Goal: Transaction & Acquisition: Purchase product/service

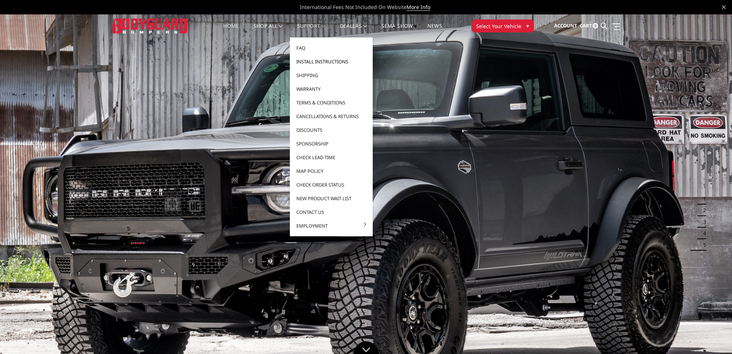
click at [318, 59] on link "Install Instructions" at bounding box center [331, 62] width 77 height 14
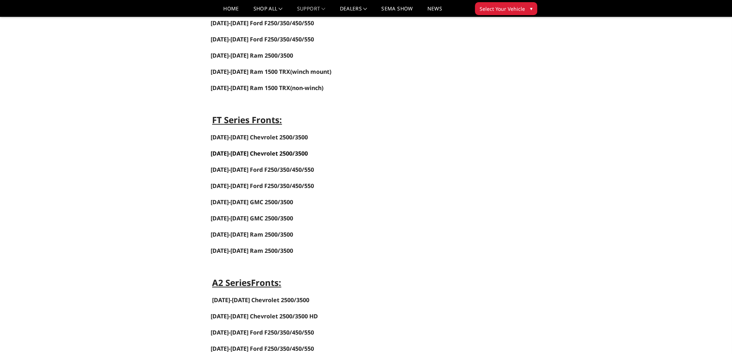
scroll to position [302, 0]
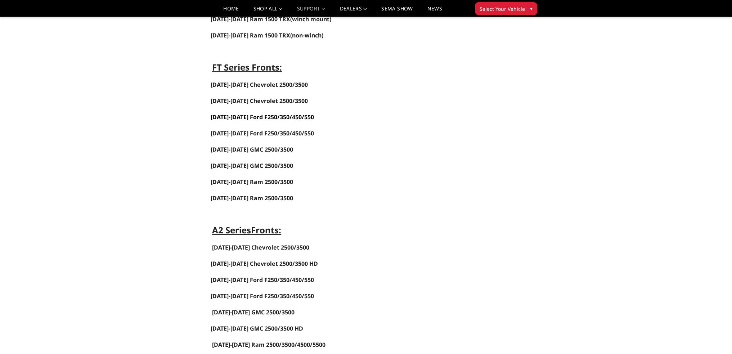
click at [250, 113] on span "2023-2025 Ford F250/350/450/550" at bounding box center [262, 117] width 103 height 8
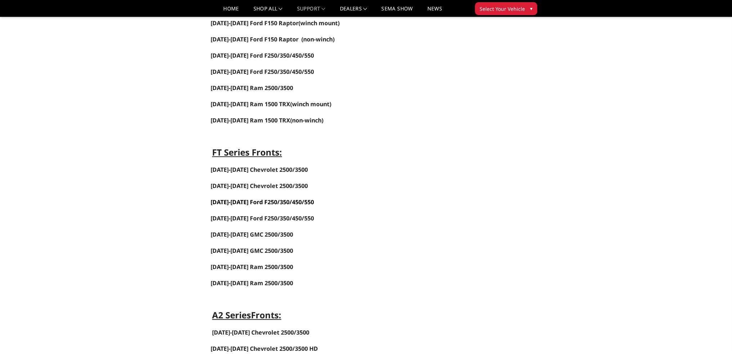
scroll to position [86, 0]
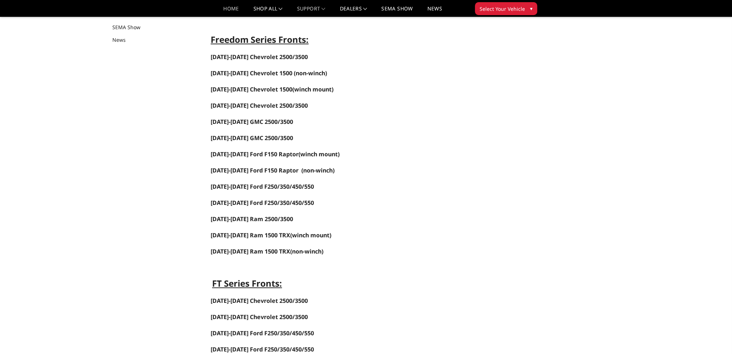
click at [223, 10] on link "Home" at bounding box center [230, 11] width 15 height 10
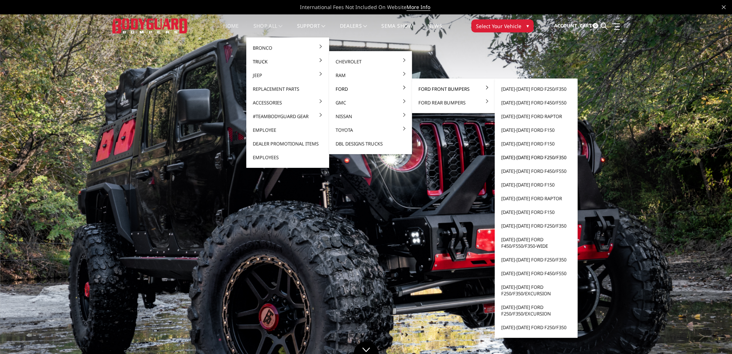
click at [525, 158] on link "[DATE]-[DATE] Ford F250/F350" at bounding box center [536, 157] width 77 height 14
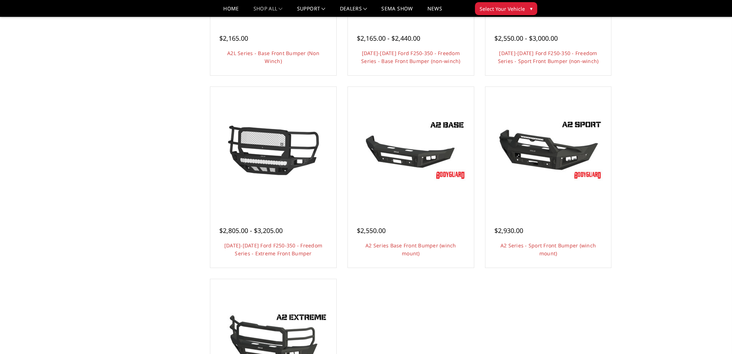
scroll to position [360, 0]
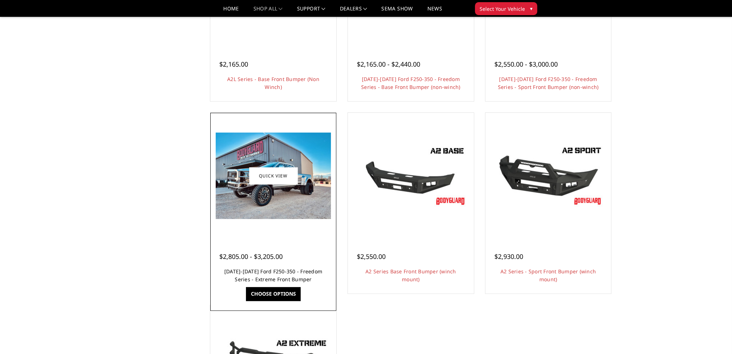
click at [276, 271] on link "2017-2022 Ford F250-350 - Freedom Series - Extreme Front Bumper" at bounding box center [273, 275] width 98 height 15
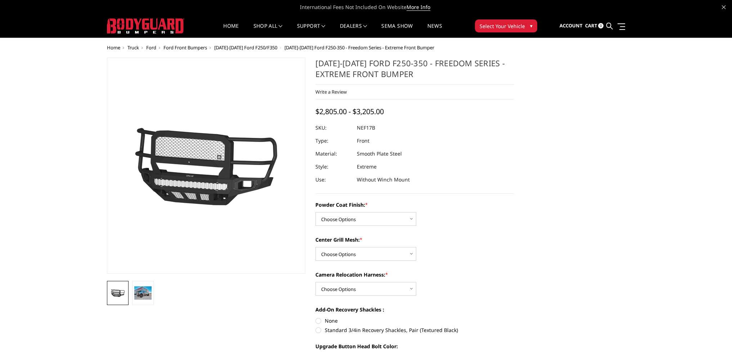
drag, startPoint x: 138, startPoint y: 291, endPoint x: 160, endPoint y: 257, distance: 40.6
click at [139, 291] on img at bounding box center [142, 292] width 17 height 13
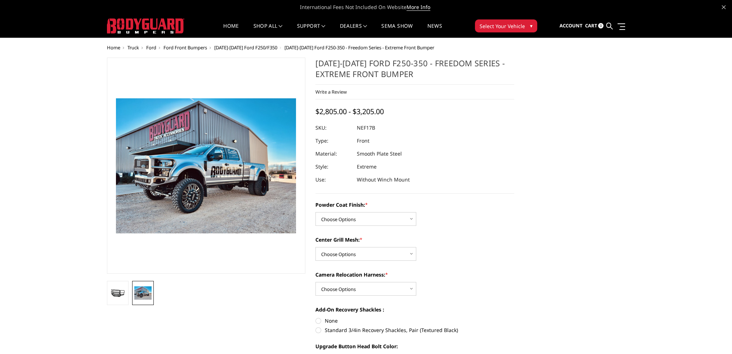
click at [174, 204] on img at bounding box center [337, 231] width 461 height 346
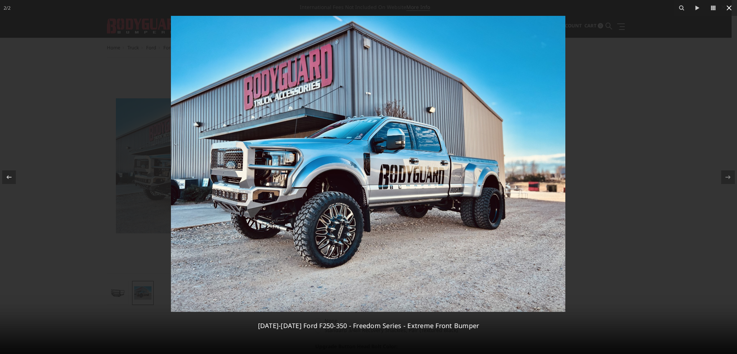
click at [729, 10] on icon at bounding box center [729, 8] width 9 height 9
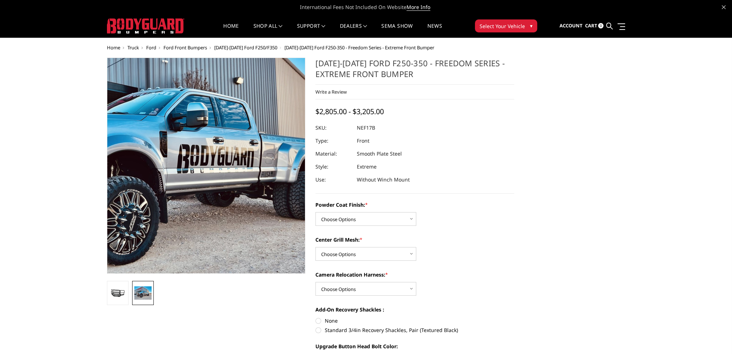
click at [237, 184] on img at bounding box center [164, 144] width 461 height 346
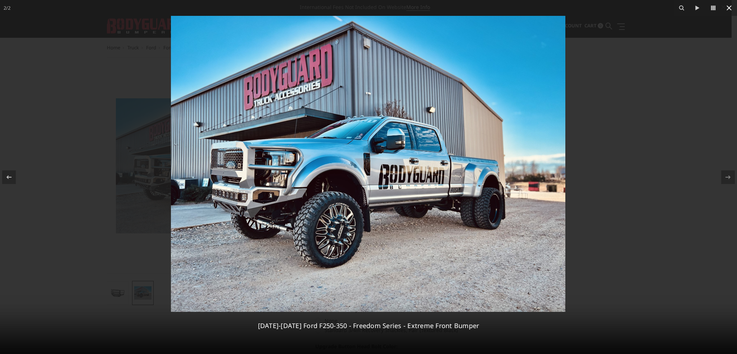
click at [728, 7] on icon at bounding box center [729, 8] width 9 height 9
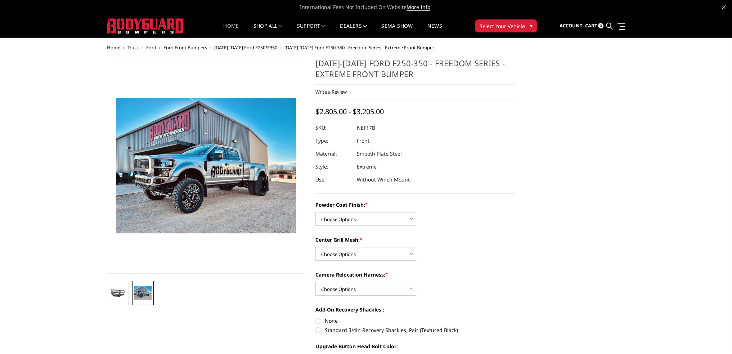
click at [232, 26] on link "Home" at bounding box center [230, 30] width 15 height 14
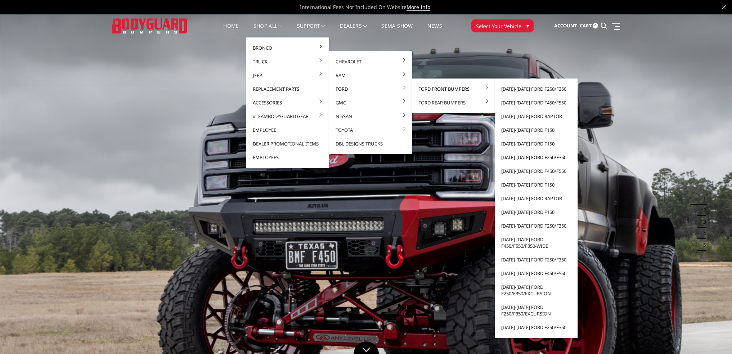
click at [524, 157] on link "[DATE]-[DATE] Ford F250/F350" at bounding box center [536, 157] width 77 height 14
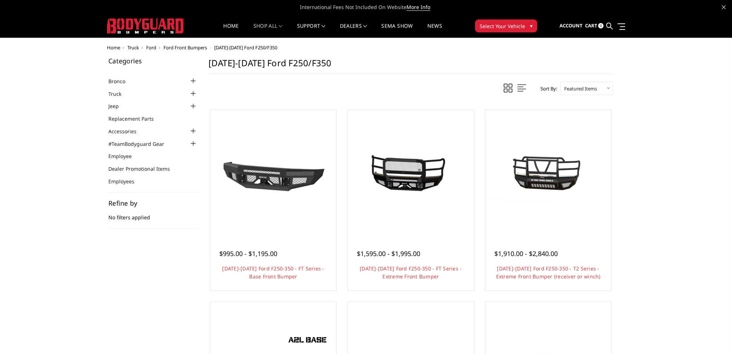
drag, startPoint x: 228, startPoint y: 25, endPoint x: 220, endPoint y: 20, distance: 9.1
click at [228, 25] on link "Home" at bounding box center [230, 30] width 15 height 14
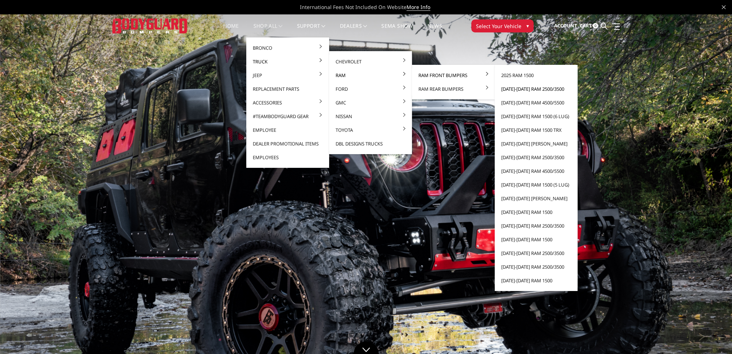
click at [520, 89] on link "[DATE]-[DATE] Ram 2500/3500" at bounding box center [536, 89] width 77 height 14
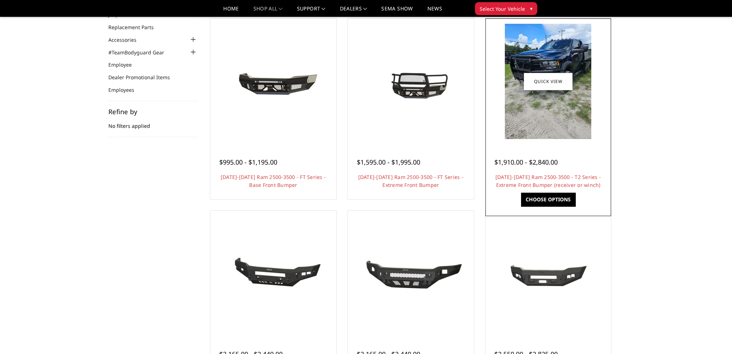
scroll to position [72, 0]
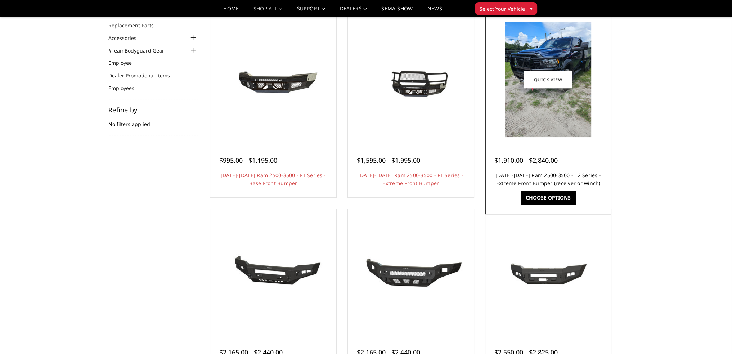
click at [559, 176] on link "[DATE]-[DATE] Ram 2500-3500 - T2 Series - Extreme Front Bumper (receiver or win…" at bounding box center [547, 179] width 105 height 15
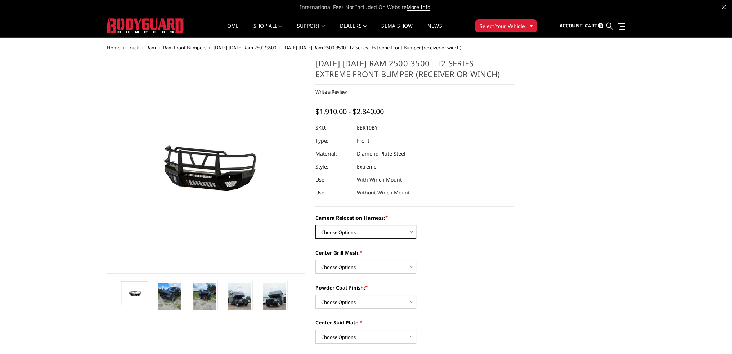
click at [347, 228] on select "Choose Options Without camera harness With camera harness" at bounding box center [365, 232] width 101 height 14
click at [315, 225] on select "Choose Options Without camera harness With camera harness" at bounding box center [365, 232] width 101 height 14
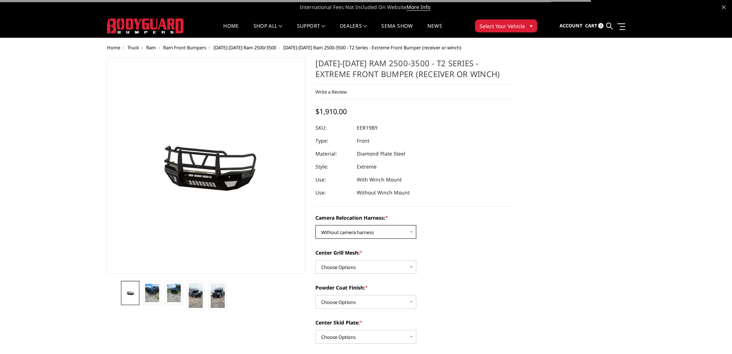
click at [358, 233] on select "Choose Options Without camera harness With camera harness" at bounding box center [365, 232] width 101 height 14
select select "3819"
click at [315, 225] on select "Choose Options Without camera harness With camera harness" at bounding box center [365, 232] width 101 height 14
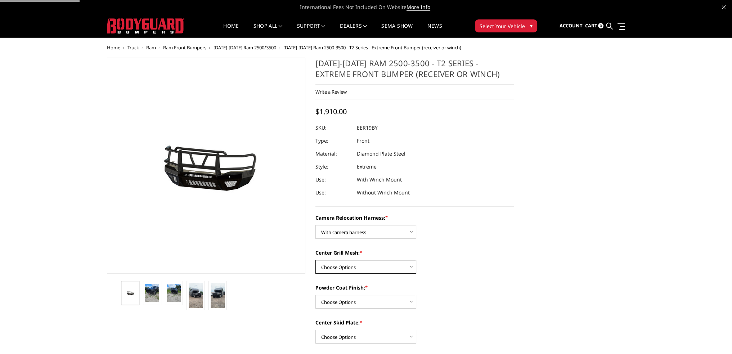
drag, startPoint x: 349, startPoint y: 260, endPoint x: 350, endPoint y: 266, distance: 6.3
click at [349, 260] on select "Choose Options Without expanded metal With expanded metal" at bounding box center [365, 267] width 101 height 14
select select "3817"
click at [315, 260] on select "Choose Options Without expanded metal With expanded metal" at bounding box center [365, 267] width 101 height 14
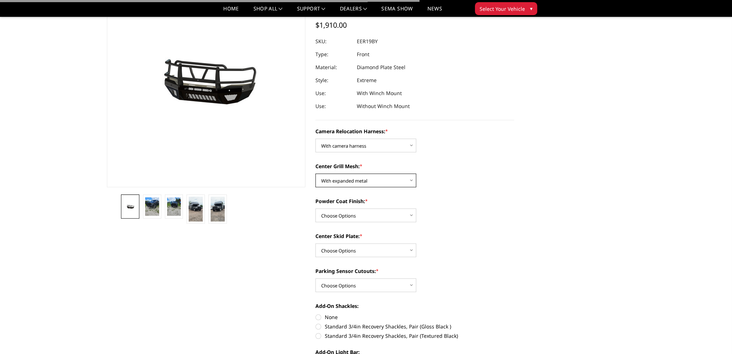
scroll to position [72, 0]
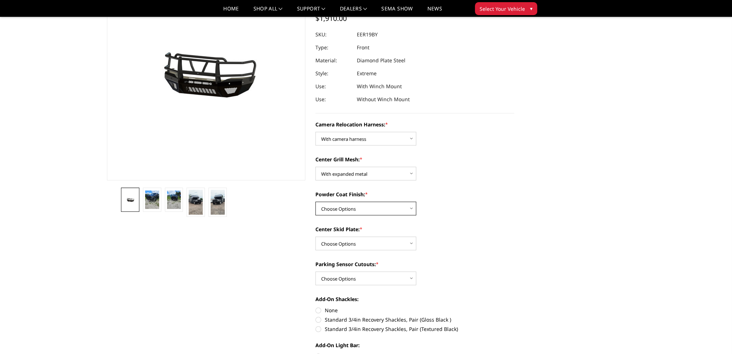
click at [337, 204] on select "Choose Options Textured Black Powder Coat Gloss Black Powder Coat Bare Metal" at bounding box center [365, 209] width 101 height 14
select select "3816"
click at [315, 202] on select "Choose Options Textured Black Powder Coat Gloss Black Powder Coat Bare Metal" at bounding box center [365, 209] width 101 height 14
click at [345, 244] on select "Choose Options Winch Mount Skid Plate Standard Skid Plate (included) 2" Receive…" at bounding box center [365, 244] width 101 height 14
select select "3811"
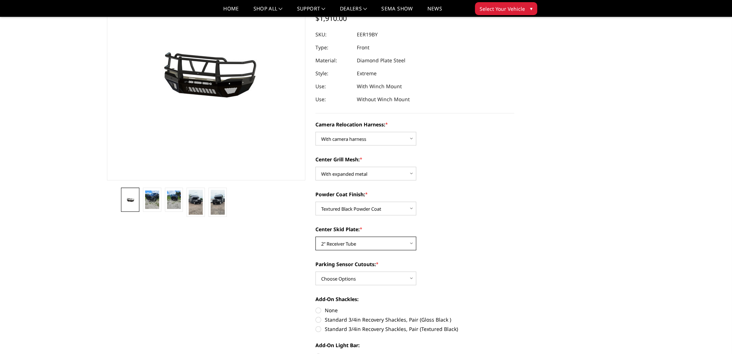
click at [315, 237] on select "Choose Options Winch Mount Skid Plate Standard Skid Plate (included) 2" Receive…" at bounding box center [365, 244] width 101 height 14
click at [345, 275] on select "Choose Options Yes - With Parking Sensor Cutouts" at bounding box center [365, 278] width 101 height 14
select select "3810"
click at [315, 271] on select "Choose Options Yes - With Parking Sensor Cutouts" at bounding box center [365, 278] width 101 height 14
click at [322, 328] on label "Standard 3/4in Recovery Shackles, Pair (Textured Black)" at bounding box center [414, 329] width 199 height 8
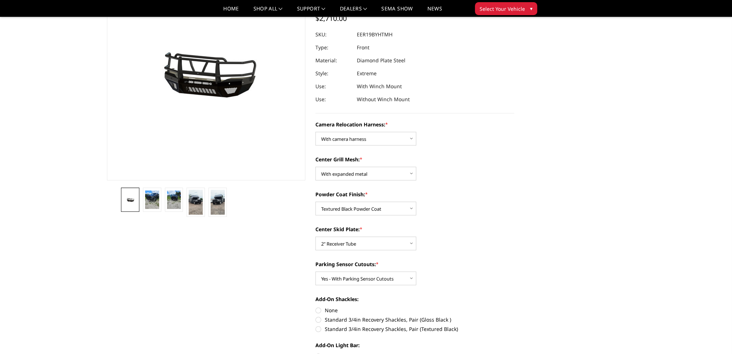
click at [514, 316] on input "Standard 3/4in Recovery Shackles, Pair (Textured Black)" at bounding box center [514, 316] width 0 height 0
radio input "true"
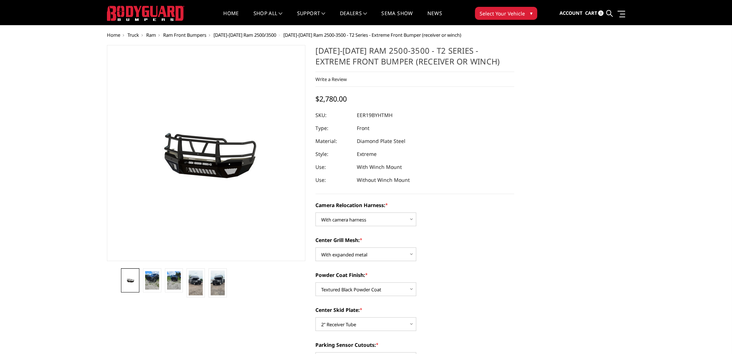
scroll to position [0, 0]
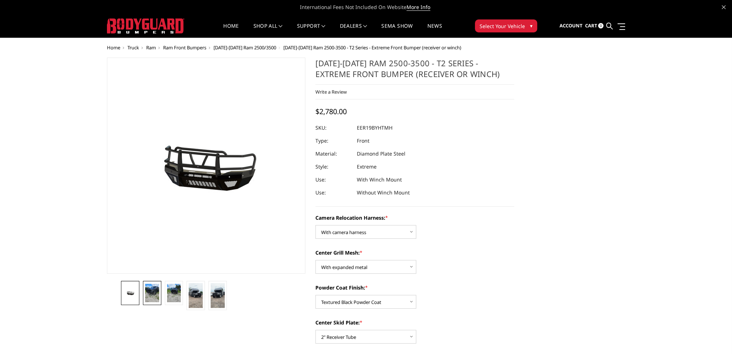
click at [150, 293] on img at bounding box center [152, 293] width 14 height 19
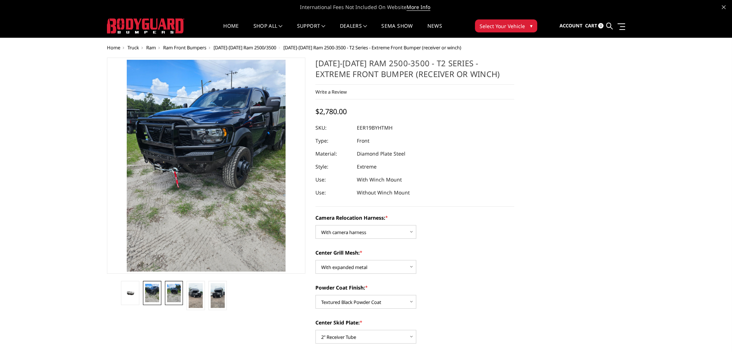
click at [176, 291] on img at bounding box center [174, 293] width 14 height 19
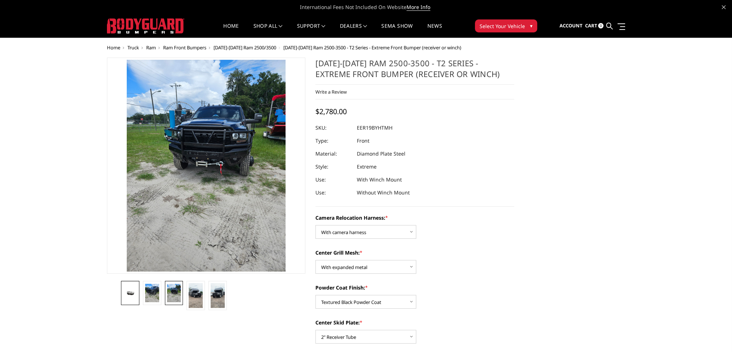
click at [133, 297] on link at bounding box center [130, 293] width 18 height 24
